Goal: Use online tool/utility: Utilize a website feature to perform a specific function

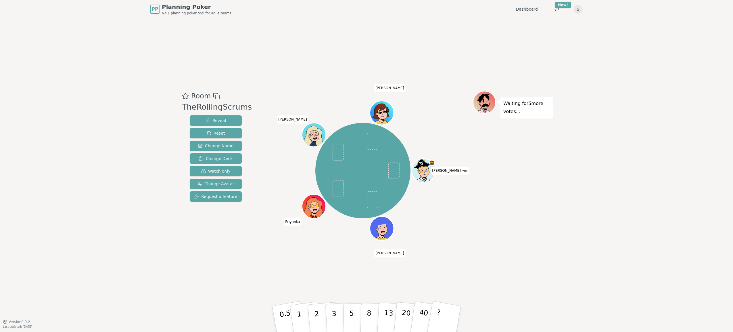
click at [341, 285] on div "Room TheRollingScrums Reveal Reset Change Name Change Deck Watch only Change Av…" at bounding box center [367, 169] width 374 height 303
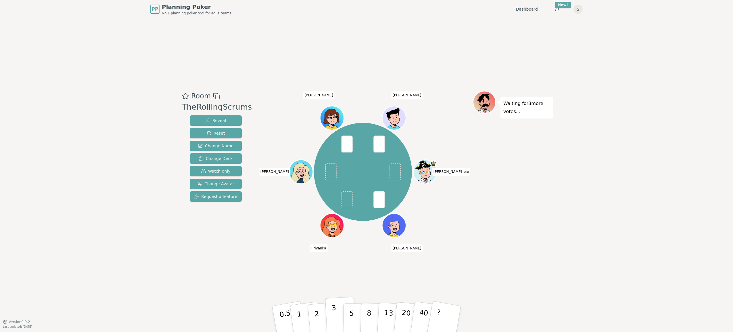
click at [336, 317] on button "3" at bounding box center [340, 318] width 31 height 45
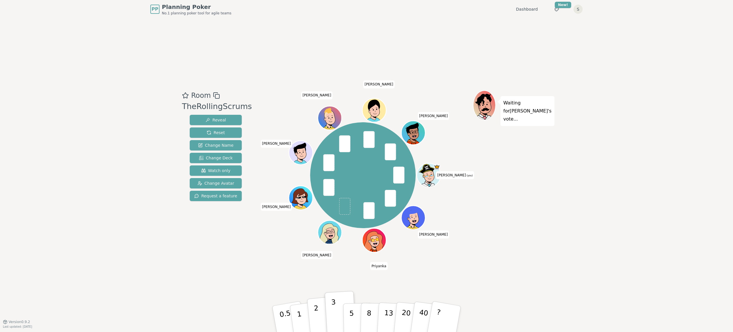
click at [315, 318] on p "2" at bounding box center [317, 319] width 7 height 31
click at [320, 308] on button "2" at bounding box center [323, 319] width 33 height 46
click at [331, 315] on button "3" at bounding box center [340, 318] width 31 height 45
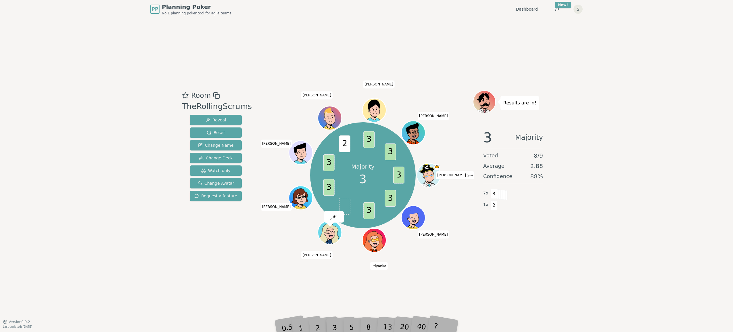
click at [321, 298] on div "Room TheRollingScrums Reveal Reset Change Name Change Deck Watch only Change Av…" at bounding box center [367, 169] width 374 height 303
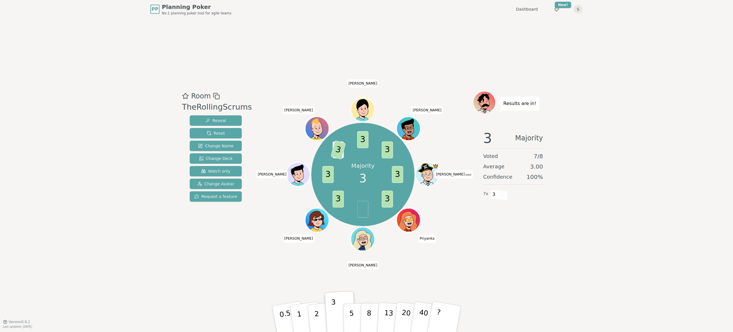
click at [531, 301] on div "Room TheRollingScrums Reveal Reset Change Name Change Deck Watch only Change Av…" at bounding box center [367, 169] width 374 height 303
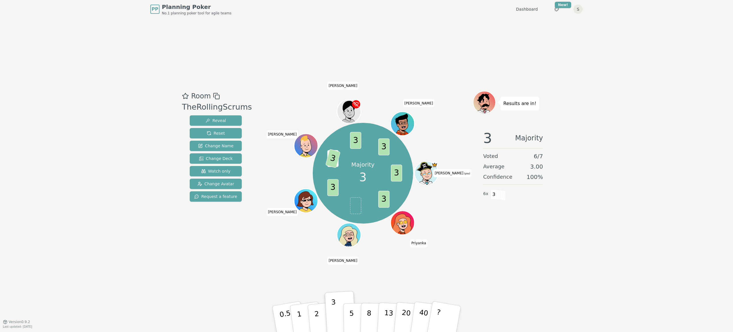
click at [496, 311] on div "Room TheRollingScrums Reveal Reset Change Name Change Deck Watch only Change Av…" at bounding box center [367, 169] width 374 height 303
click at [262, 265] on div "Room TheRollingScrums Reveal Reset Change Name Change Deck Watch only Change Av…" at bounding box center [367, 169] width 374 height 303
click at [638, 178] on div "PP Planning Poker No.1 planning poker tool for agile teams Dashboard Toggle the…" at bounding box center [366, 166] width 733 height 332
